Goal: Task Accomplishment & Management: Use online tool/utility

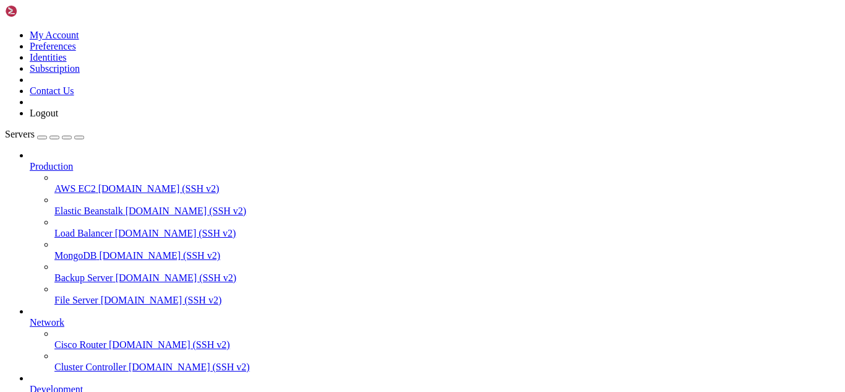
drag, startPoint x: 139, startPoint y: 1030, endPoint x: 108, endPoint y: 1015, distance: 34.3
drag, startPoint x: 101, startPoint y: 1026, endPoint x: 24, endPoint y: 1017, distance: 77.3
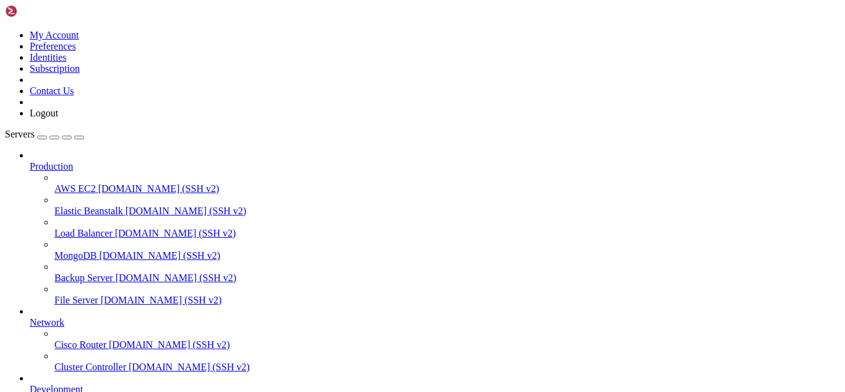
drag, startPoint x: 9, startPoint y: 1008, endPoint x: 98, endPoint y: 1029, distance: 90.8
copy div "[root@hosting ~]# systemctl disable setroubleshoot Failed to disable unit: Unit…"
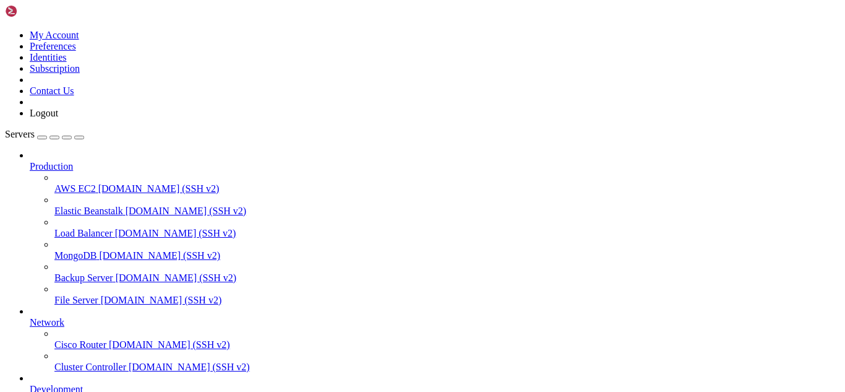
drag, startPoint x: 144, startPoint y: 1036, endPoint x: 124, endPoint y: 1035, distance: 19.8
drag, startPoint x: 106, startPoint y: 1028, endPoint x: 12, endPoint y: 1001, distance: 97.3
copy div "root@hosting ~]# ps -fp 4088895 UID PID PPID C STIME TTY TIME CMD setroub+ 4088…"
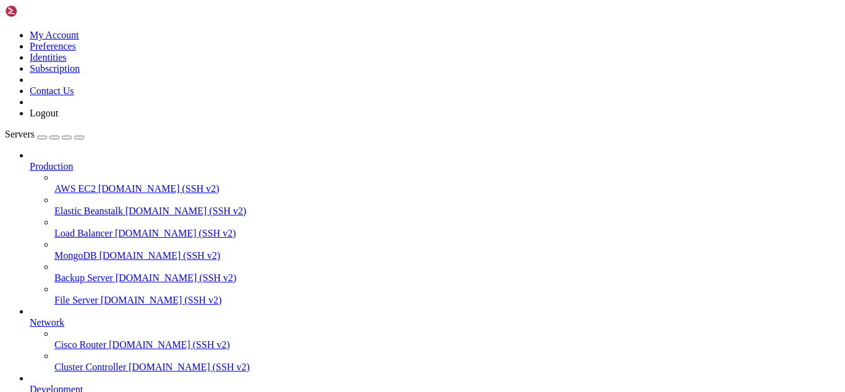
drag, startPoint x: 128, startPoint y: 1027, endPoint x: 110, endPoint y: 1034, distance: 19.8
drag, startPoint x: 475, startPoint y: 820, endPoint x: 92, endPoint y: 806, distance: 382.7
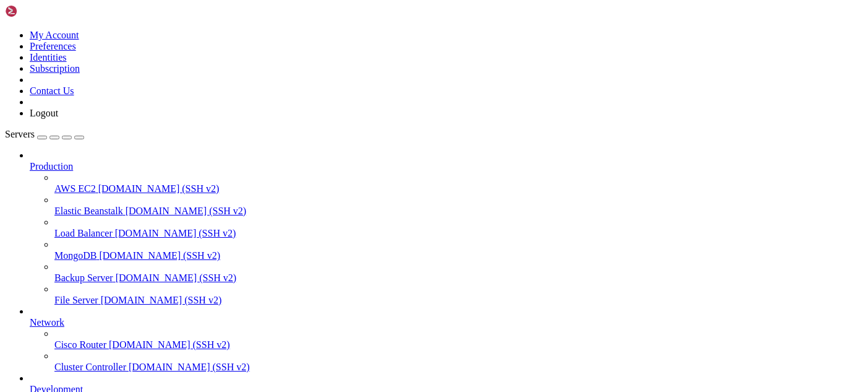
copy div "PID USER PR NI VIRT RES SHR S %CPU %MEM TIME+ COMMAND 366494 setroub+ 25 5 7442…"
drag, startPoint x: 427, startPoint y: 1006, endPoint x: 11, endPoint y: 808, distance: 460.9
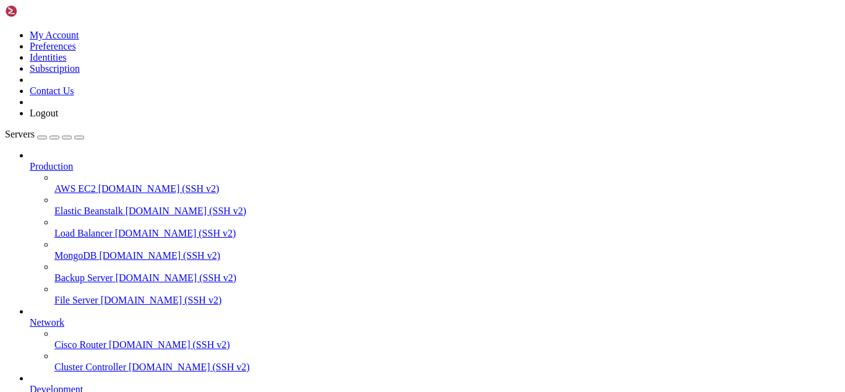
drag, startPoint x: 133, startPoint y: 1042, endPoint x: 111, endPoint y: 1035, distance: 22.5
drag, startPoint x: 117, startPoint y: 1024, endPoint x: 103, endPoint y: 1030, distance: 14.7
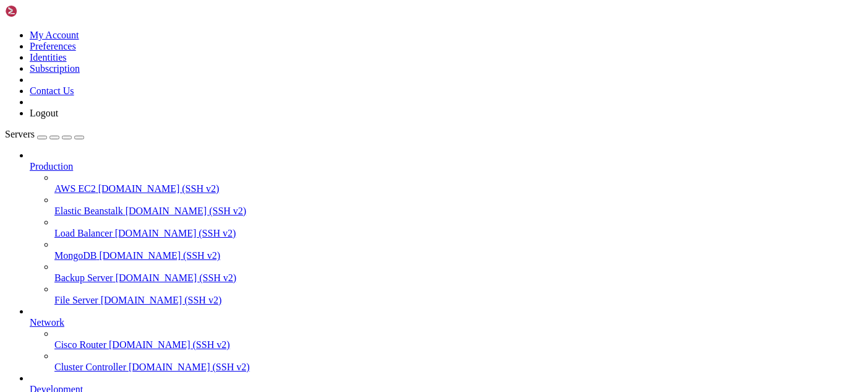
scroll to position [568, 0]
drag, startPoint x: 131, startPoint y: 1035, endPoint x: 123, endPoint y: 1036, distance: 8.1
drag, startPoint x: 218, startPoint y: 1018, endPoint x: 9, endPoint y: 949, distance: 220.4
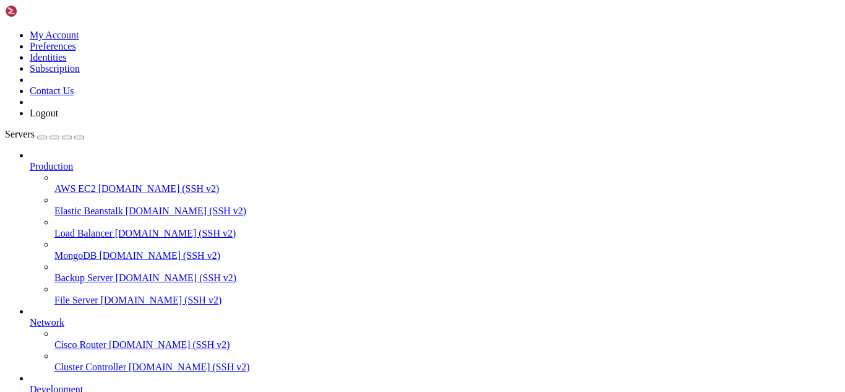
copy div "[root@hosting ~]# systemctl stop setroubleshootd Failed to stop setroubleshootd…"
drag, startPoint x: 158, startPoint y: 1031, endPoint x: 138, endPoint y: 1031, distance: 19.8
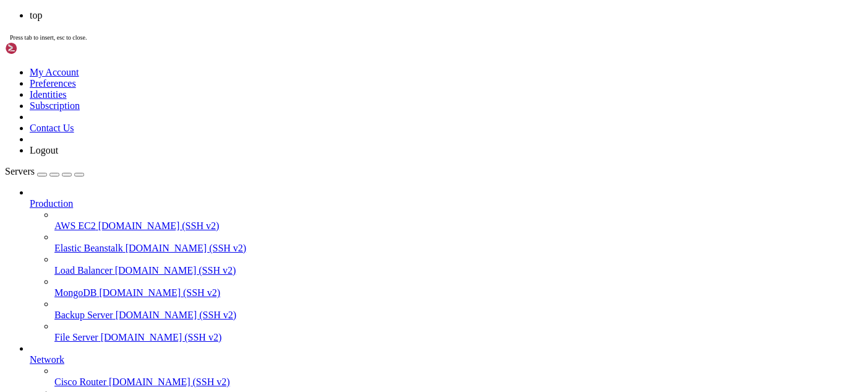
scroll to position [600, 0]
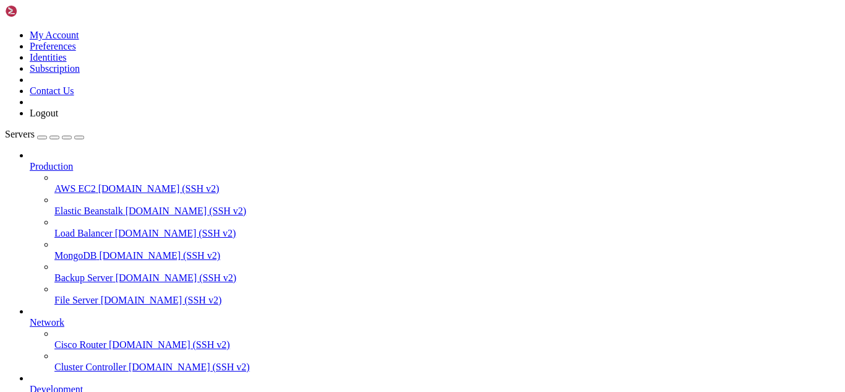
copy div "PID USER PR NI VIRT RES SHR S %CPU %MEM TIME+ COMMAND 3602208 mysql 20 0 378665…"
drag, startPoint x: 402, startPoint y: 1041, endPoint x: 25, endPoint y: 808, distance: 442.7
drag, startPoint x: 186, startPoint y: 1034, endPoint x: 165, endPoint y: 1033, distance: 20.4
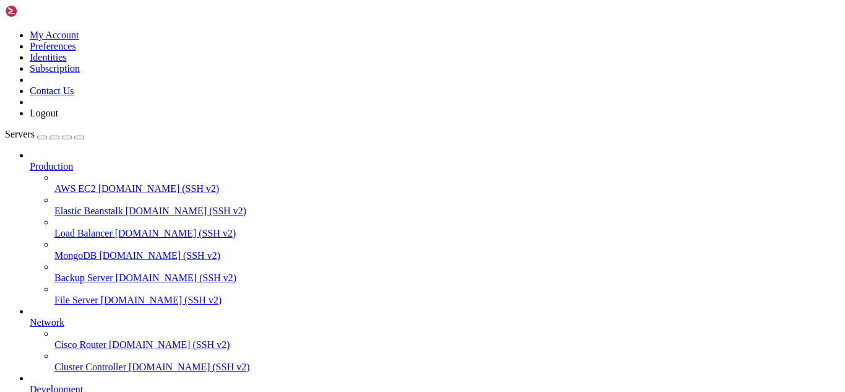
drag, startPoint x: 136, startPoint y: 1037, endPoint x: 123, endPoint y: 1037, distance: 13.0
drag, startPoint x: 225, startPoint y: 1017, endPoint x: 66, endPoint y: 982, distance: 162.9
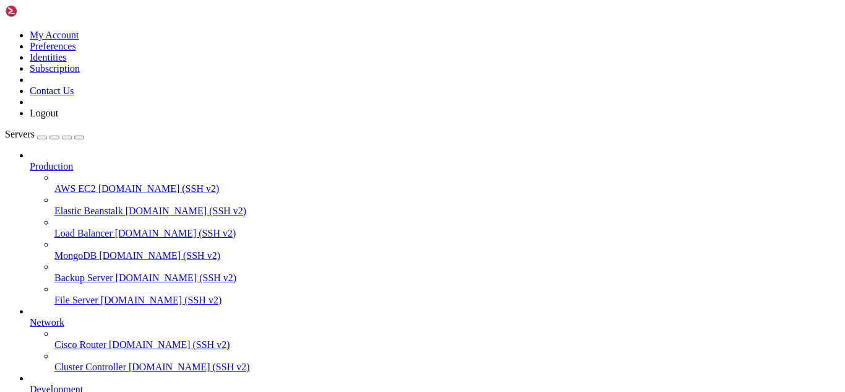
drag, startPoint x: 12, startPoint y: 904, endPoint x: 155, endPoint y: 1025, distance: 187.9
copy div "[root@hosting ~]# php -i | grep opcache opcache .jit_max_polymorphic_calls => 2…"
